Goal: Information Seeking & Learning: Understand process/instructions

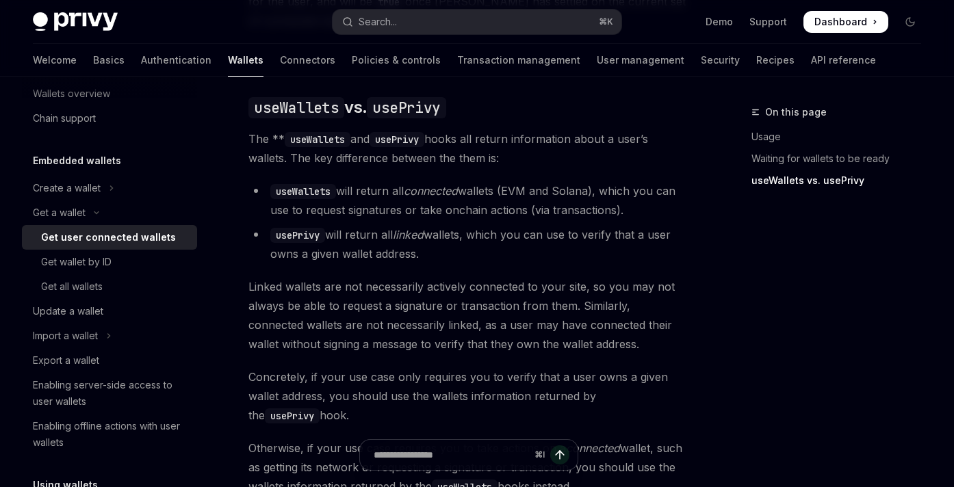
scroll to position [1184, 0]
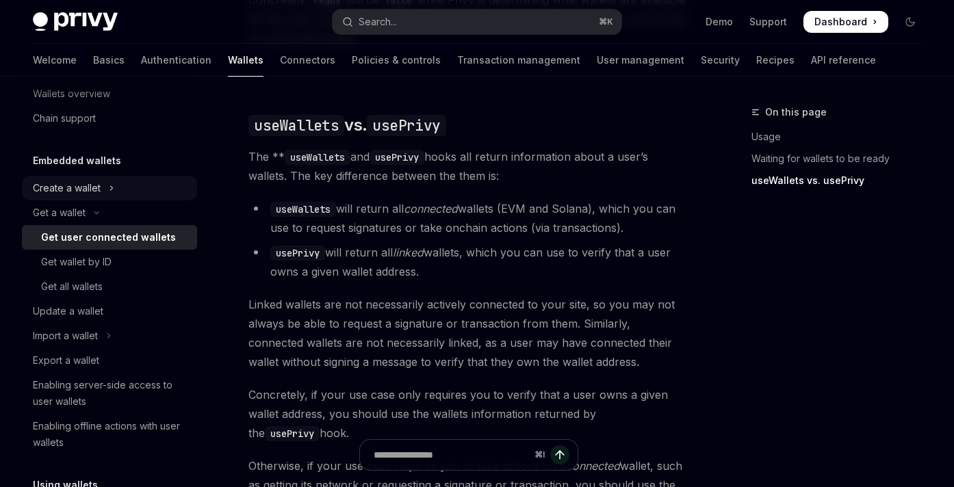
click at [105, 183] on button "Create a wallet" at bounding box center [109, 188] width 175 height 25
type textarea "*"
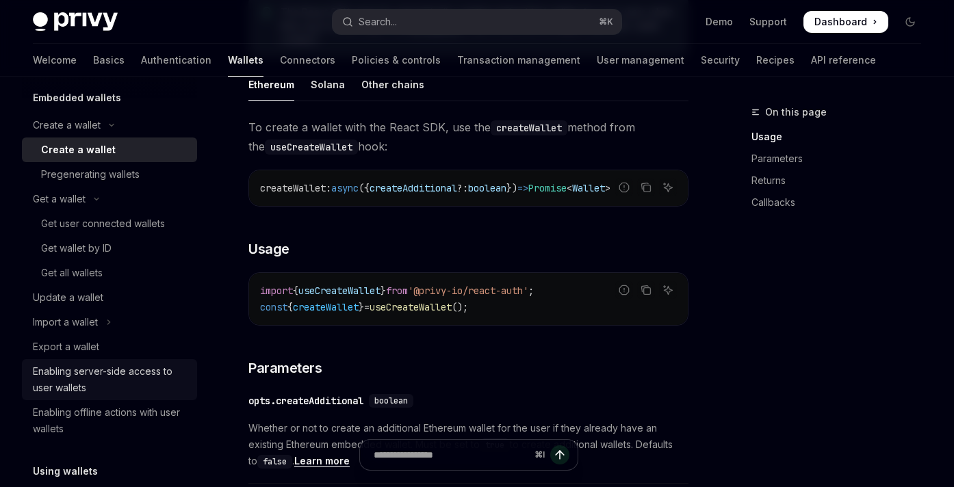
scroll to position [69, 0]
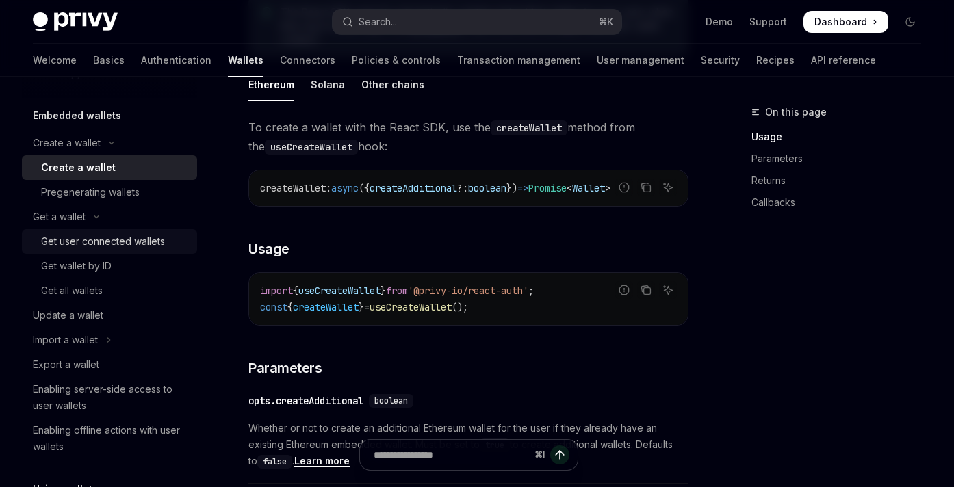
click at [90, 242] on div "Get user connected wallets" at bounding box center [103, 241] width 124 height 16
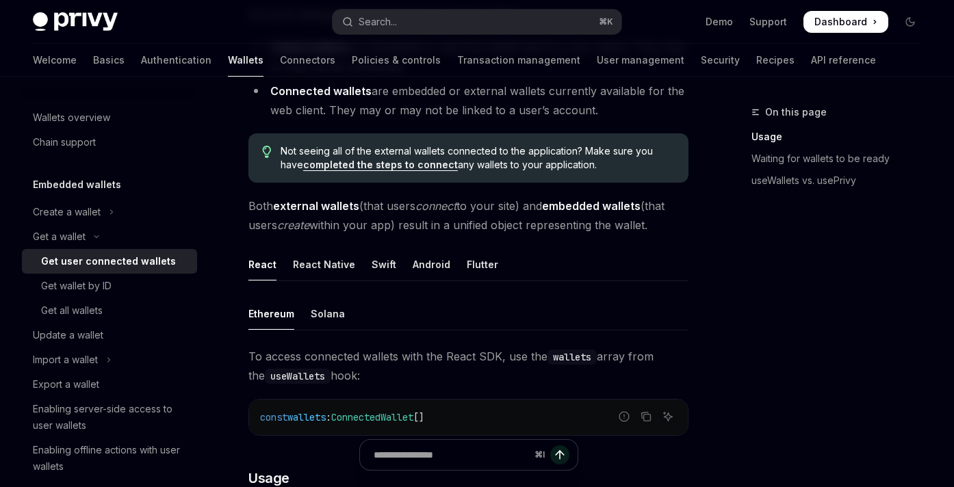
scroll to position [274, 0]
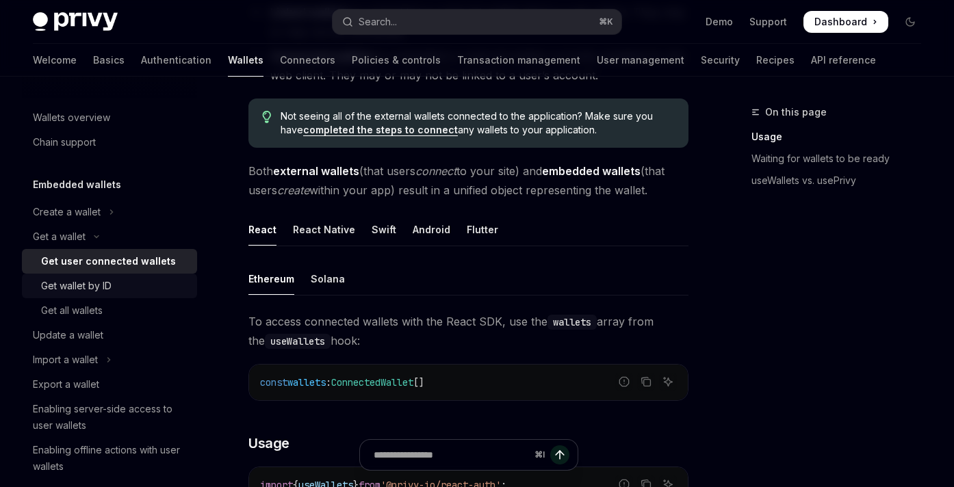
click at [117, 283] on div "Get wallet by ID" at bounding box center [115, 286] width 148 height 16
type textarea "*"
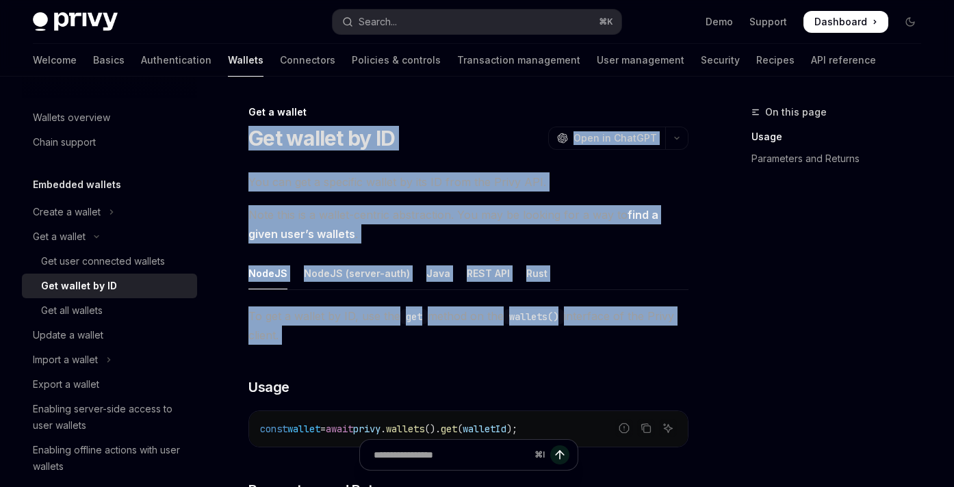
drag, startPoint x: 247, startPoint y: 133, endPoint x: 399, endPoint y: 367, distance: 279.0
click at [399, 367] on div "Get a wallet Get wallet by ID OpenAI Open in ChatGPT OpenAI Open in ChatGPT You…" at bounding box center [340, 426] width 702 height 644
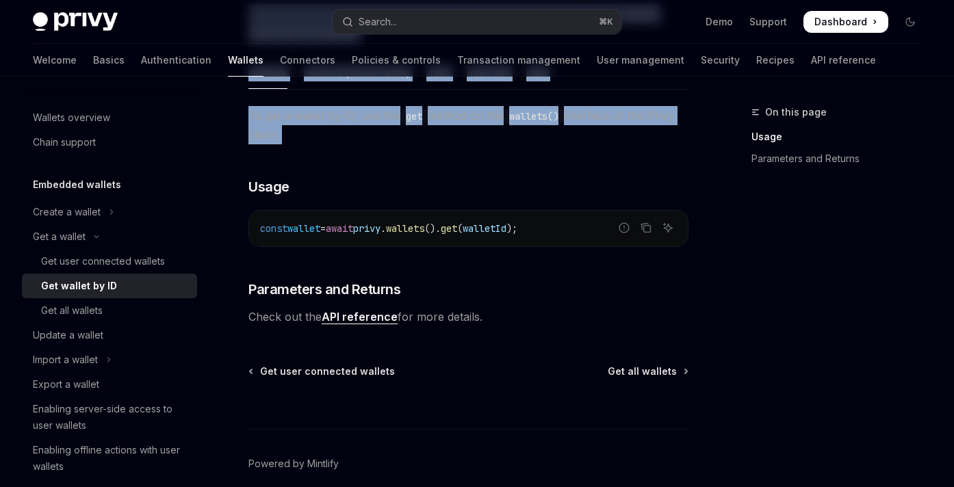
scroll to position [202, 0]
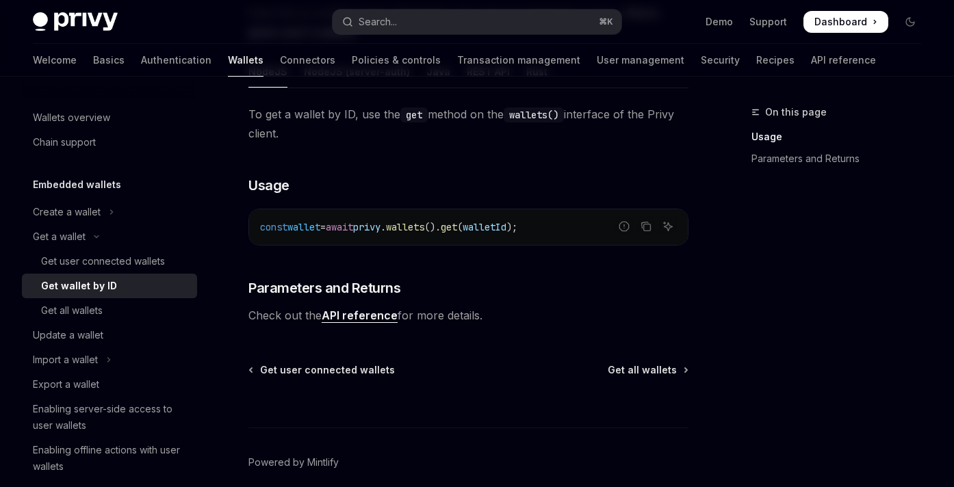
click at [419, 376] on div "Get user connected wallets Get all wallets" at bounding box center [468, 370] width 440 height 14
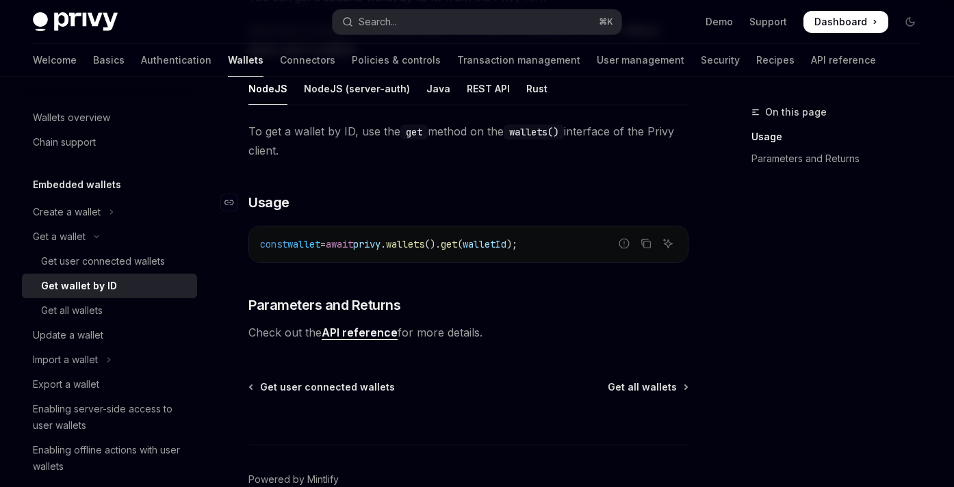
scroll to position [194, 0]
